Goal: Communication & Community: Ask a question

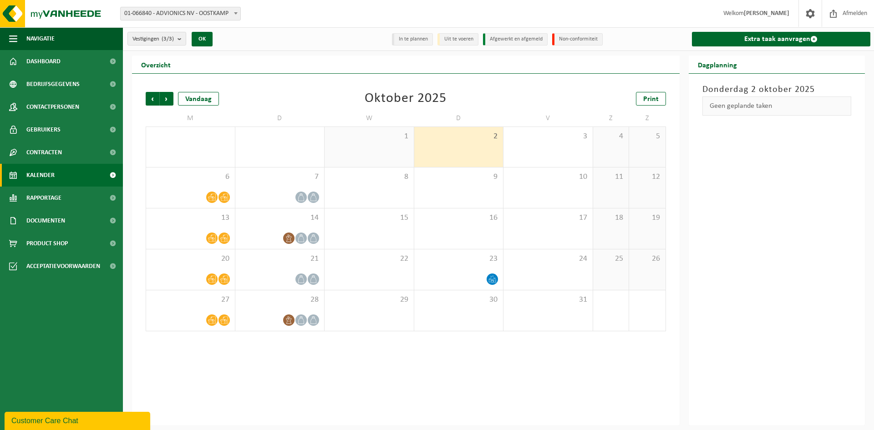
click at [89, 417] on div "Customer Care Chat" at bounding box center [77, 421] width 132 height 11
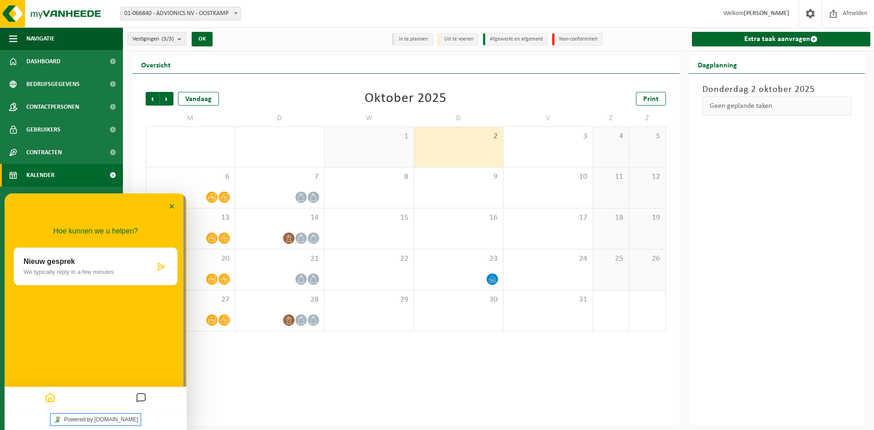
click at [91, 418] on link "Powered by [DOMAIN_NAME]" at bounding box center [96, 420] width 91 height 12
click at [113, 265] on p "Nieuw gesprek" at bounding box center [89, 262] width 131 height 8
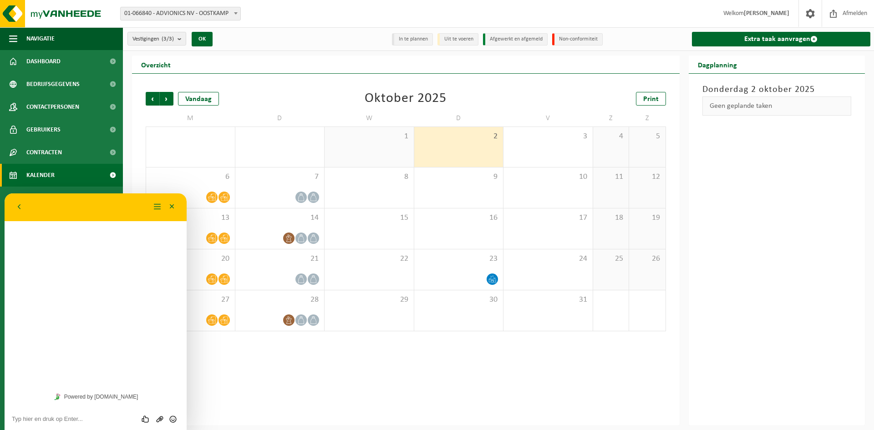
click at [64, 419] on textarea at bounding box center [96, 419] width 168 height 7
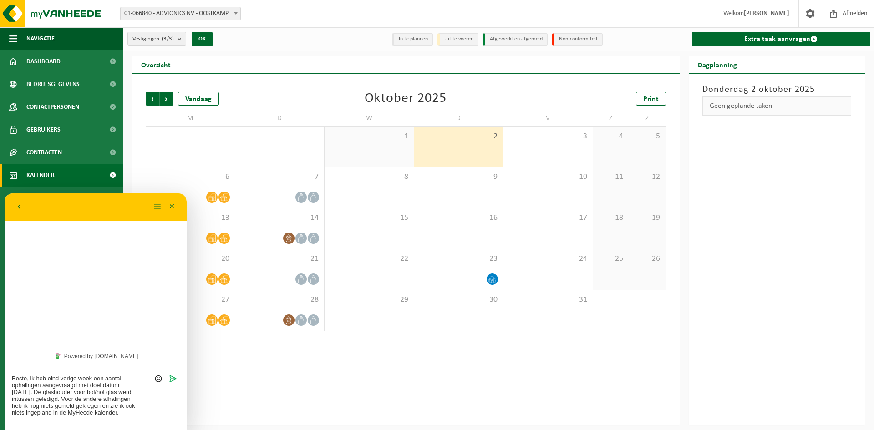
click at [46, 419] on textarea "Beste, ik heb eind vorige week een aantal ophalingen aangevraagd met doel datum…" at bounding box center [96, 399] width 168 height 48
click at [113, 422] on textarea "Beste, ik heb eind vorige week een aantal ophalingen aangevraagd met doel datum…" at bounding box center [96, 399] width 168 height 48
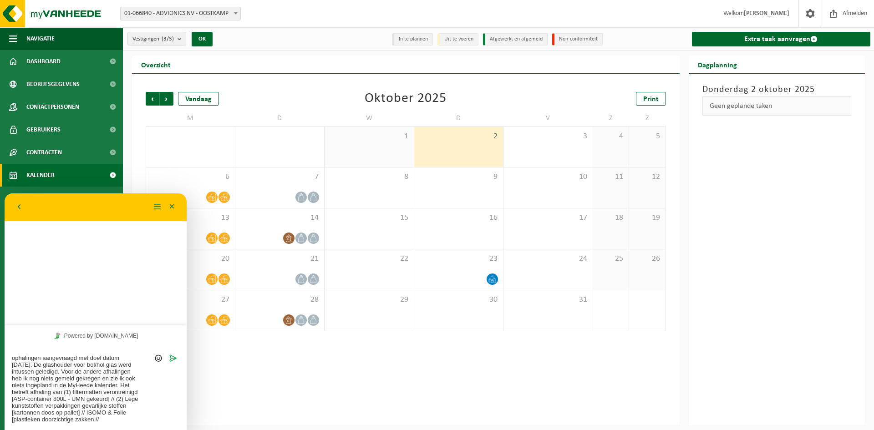
scroll to position [14, 0]
click at [11, 413] on div "Beste, ik heb eind vorige week een aantal ophalingen aangevraagd met doel datum…" at bounding box center [96, 388] width 182 height 84
click at [12, 412] on textarea "Beste, ik heb eind vorige week een aantal ophalingen aangevraagd met doel datum…" at bounding box center [96, 389] width 168 height 68
click at [43, 420] on textarea "Beste, ik heb eind vorige week een aantal ophalingen aangevraagd met doel datum…" at bounding box center [96, 389] width 168 height 68
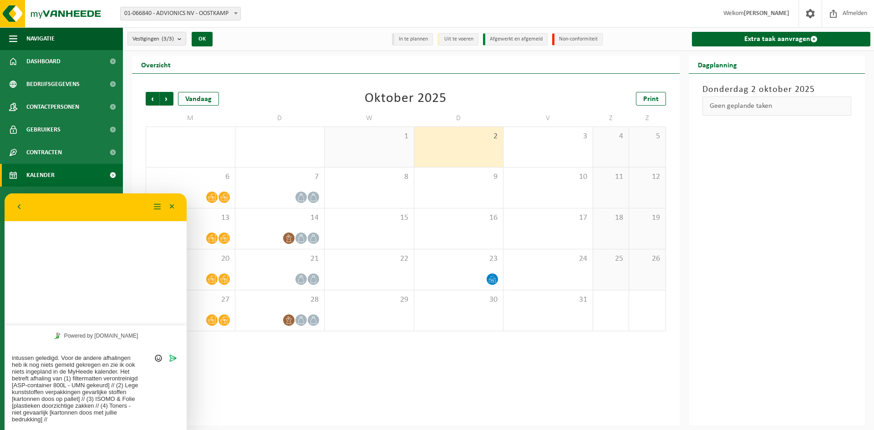
click at [89, 419] on textarea "Beste, ik heb eind vorige week een aantal ophalingen aangevraagd met doel datum…" at bounding box center [96, 389] width 168 height 68
click at [127, 419] on textarea "Beste, ik heb eind vorige week een aantal ophalingen aangevraagd met doel datum…" at bounding box center [96, 389] width 168 height 68
paste textarea "Adres van de aanvraag: ADVIONICS NV, [STREET_ADDRESS] (02-011519"
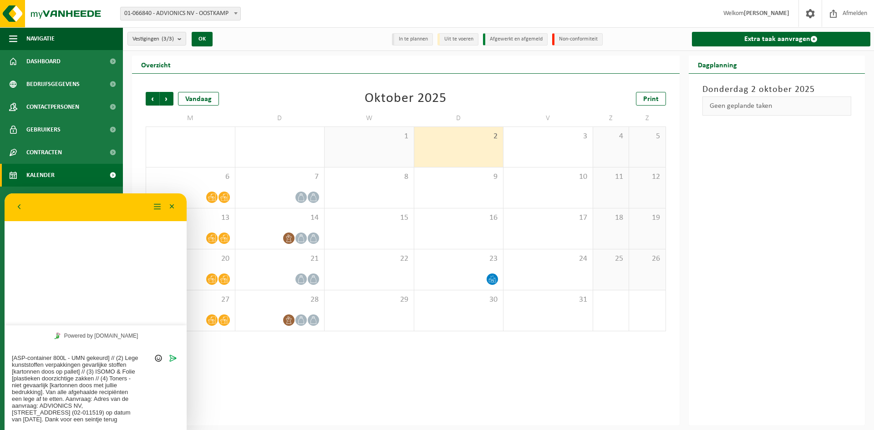
type textarea "Beste, ik heb eind vorige week een aantal ophalingen aangevraagd met doel datum…"
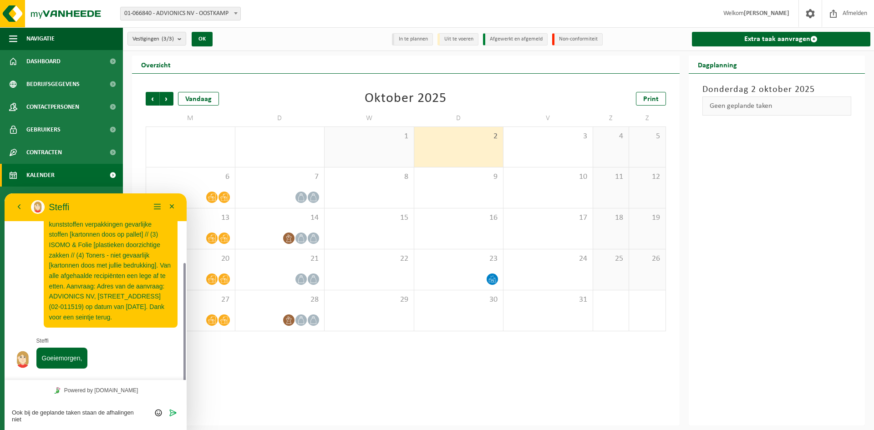
scroll to position [115, 0]
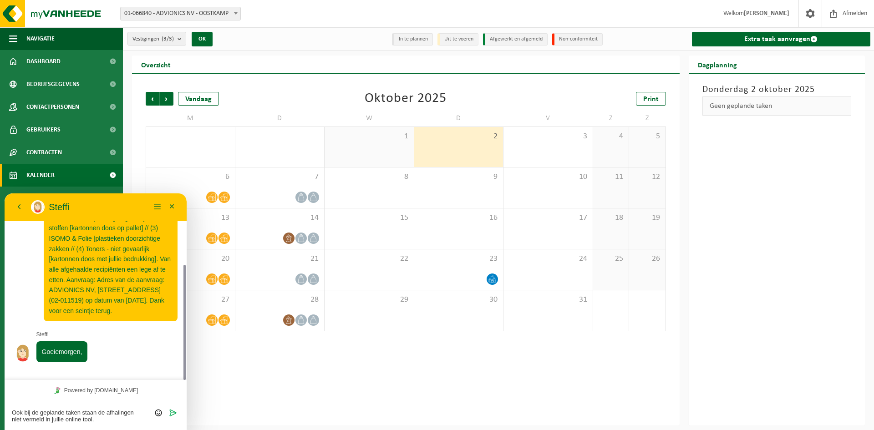
type textarea "Ook bij de geplande taken staan de afhalingen niet vermeld in jullie online too…"
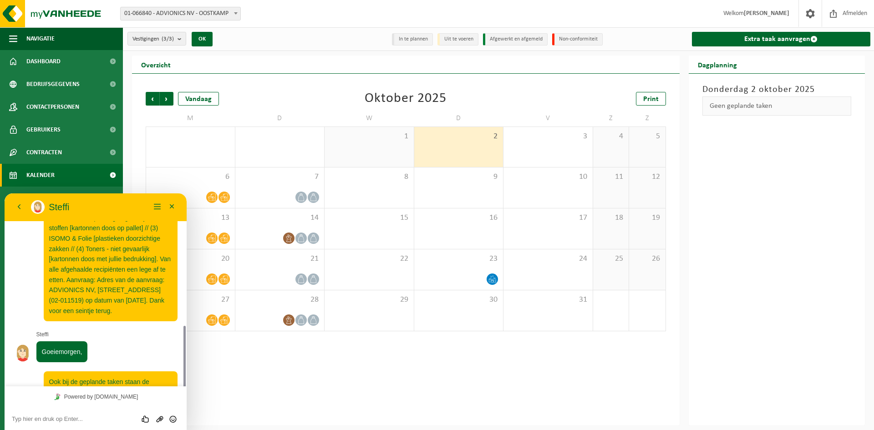
scroll to position [160, 0]
